Goal: Book appointment/travel/reservation

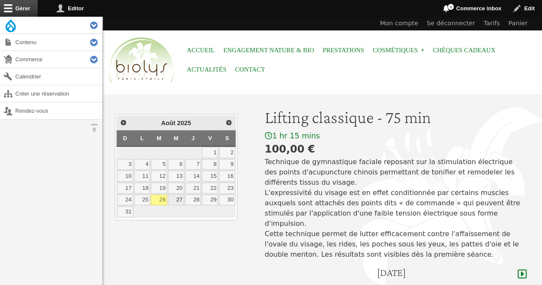
click at [174, 200] on link "27" at bounding box center [176, 199] width 16 height 11
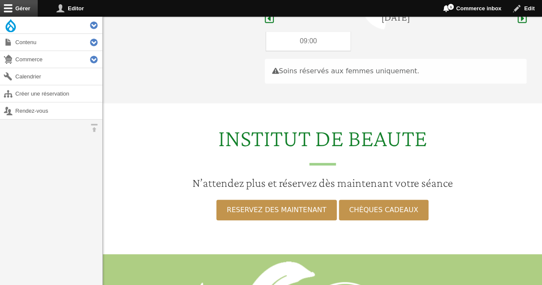
scroll to position [256, 0]
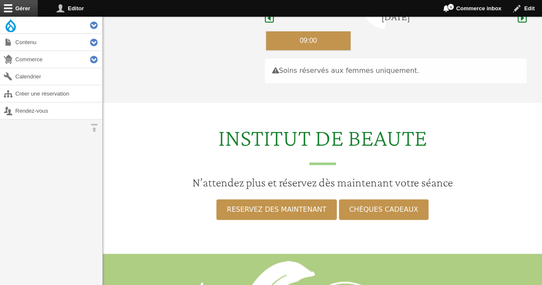
click at [296, 31] on div "09:00" at bounding box center [308, 40] width 85 height 19
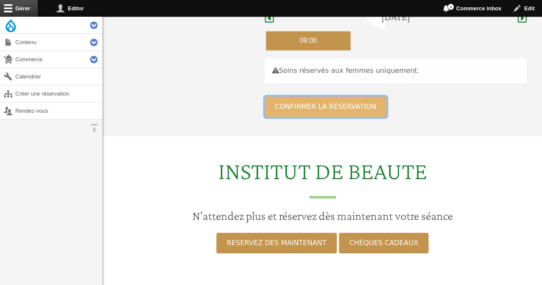
click at [280, 98] on button "Confirmer la réservation" at bounding box center [326, 106] width 122 height 21
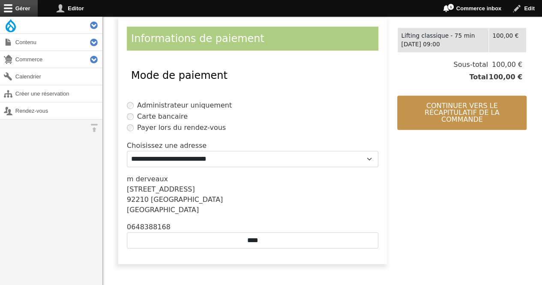
scroll to position [188, 0]
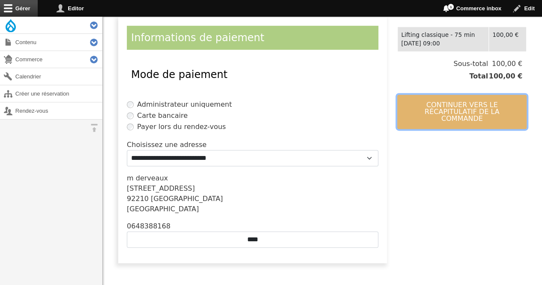
click at [454, 104] on button "Continuer vers le récapitulatif de la commande" at bounding box center [461, 112] width 129 height 34
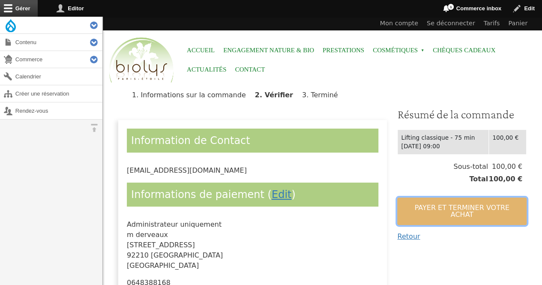
click at [407, 203] on button "Payer et terminer votre achat" at bounding box center [461, 210] width 129 height 27
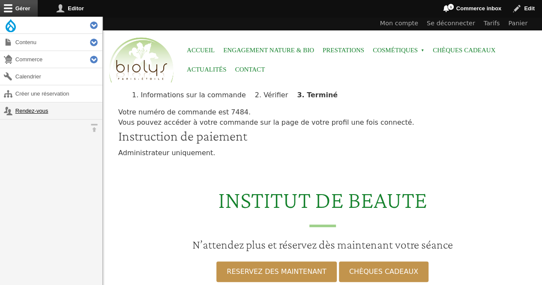
click at [21, 110] on link "Rendez-vous" at bounding box center [51, 110] width 102 height 17
